Goal: Information Seeking & Learning: Learn about a topic

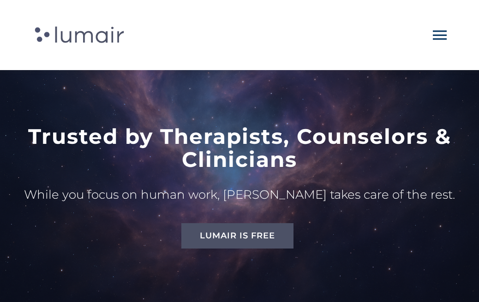
click at [434, 30] on span "Lumair Header" at bounding box center [439, 35] width 18 height 18
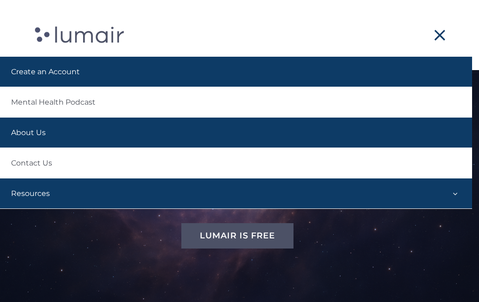
click at [47, 193] on span "Resources" at bounding box center [30, 194] width 39 height 16
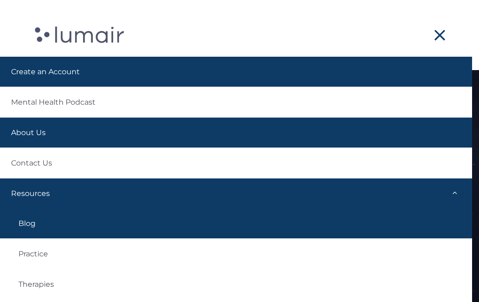
click at [37, 226] on link "Blog" at bounding box center [236, 223] width 472 height 30
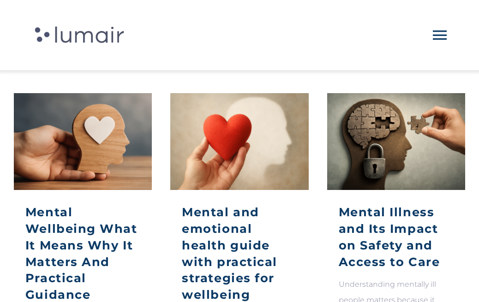
click at [435, 28] on span "Lumair Header" at bounding box center [439, 35] width 18 height 18
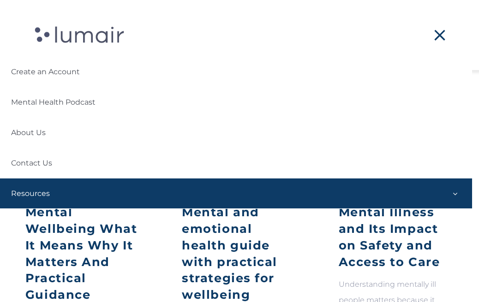
click at [82, 183] on link "Resources" at bounding box center [236, 194] width 472 height 30
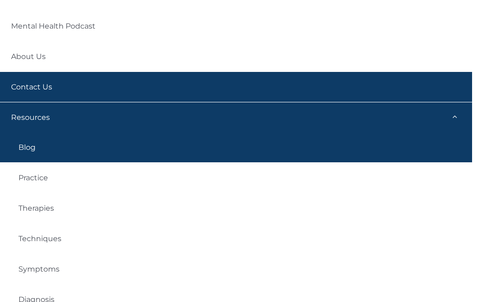
scroll to position [60, 0]
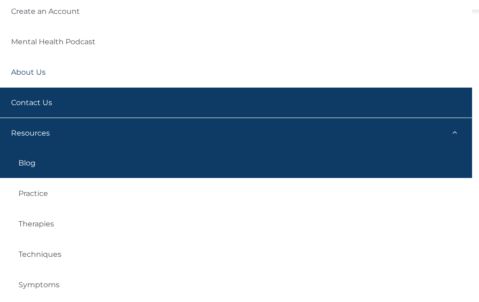
click at [51, 70] on link "About Us" at bounding box center [236, 72] width 472 height 30
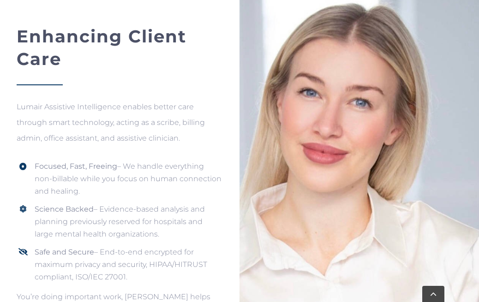
scroll to position [340, 0]
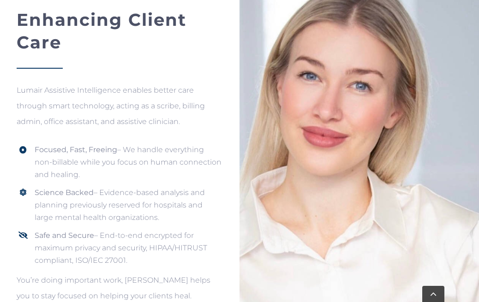
drag, startPoint x: 126, startPoint y: 146, endPoint x: 131, endPoint y: 171, distance: 25.7
click at [131, 171] on p "Focused, Fast, Freeing – We handle everything non-billable while you focus on h…" at bounding box center [129, 162] width 188 height 38
copy p "We handle everything non-billable while you focus on human connection and heali…"
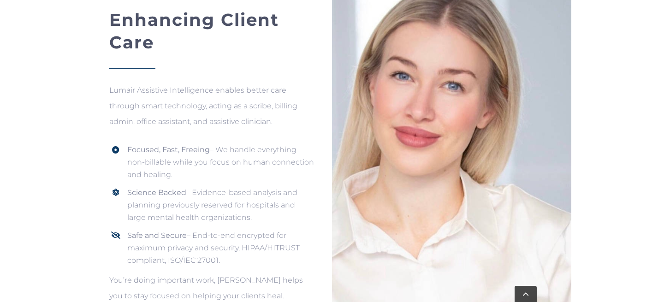
scroll to position [345, 0]
